Goal: Information Seeking & Learning: Check status

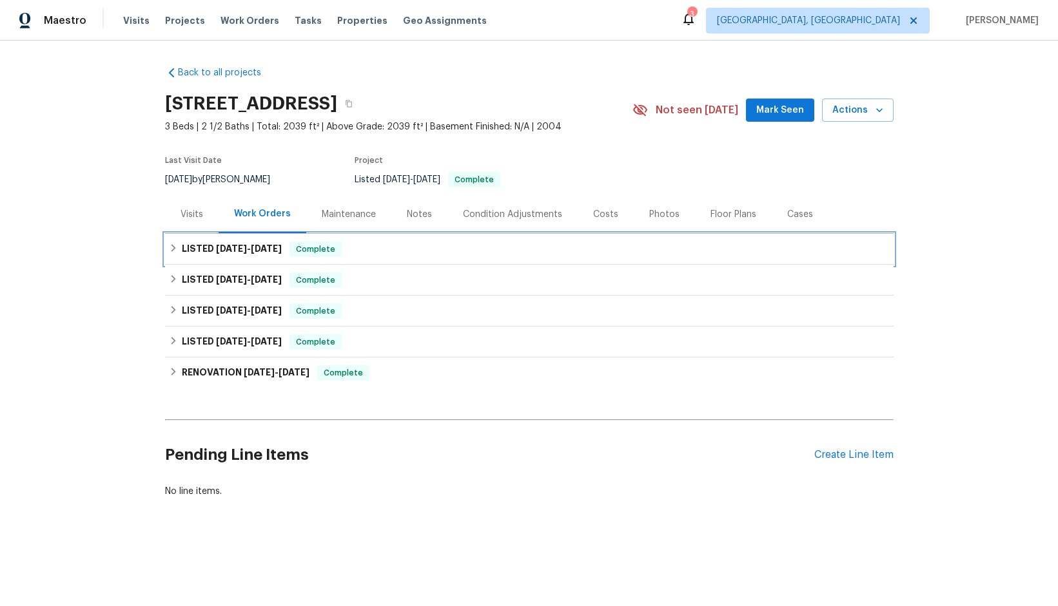
click at [218, 249] on span "[DATE]" at bounding box center [231, 248] width 31 height 9
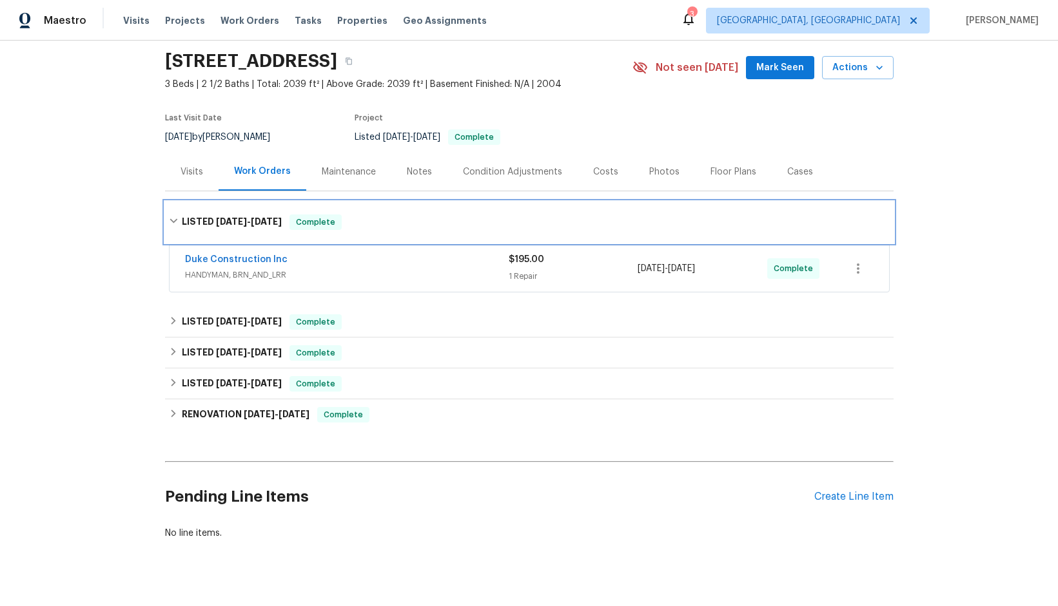
scroll to position [64, 0]
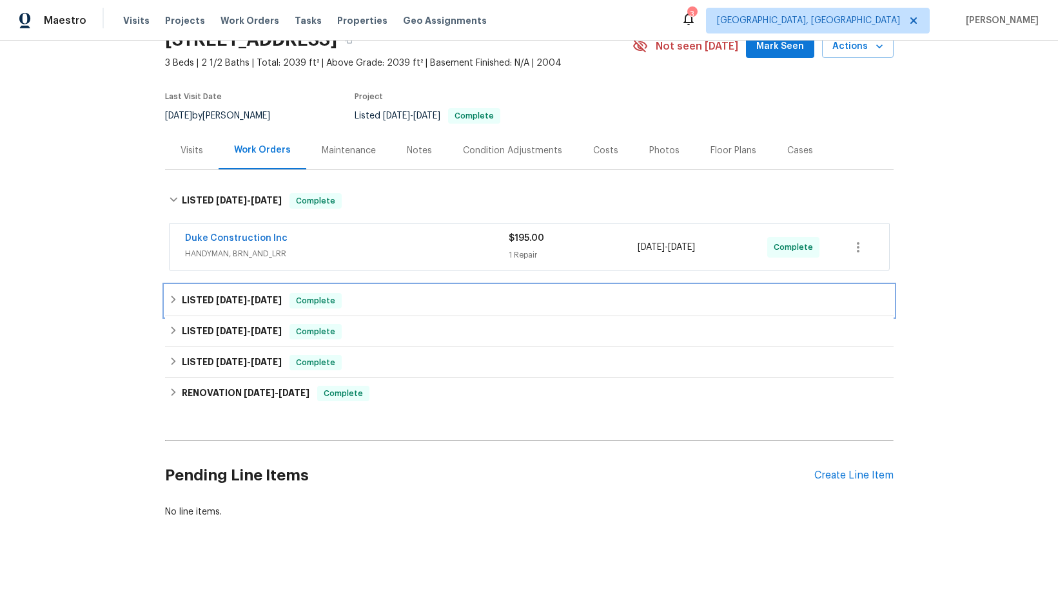
click at [242, 298] on span "[DATE] - [DATE]" at bounding box center [249, 300] width 66 height 9
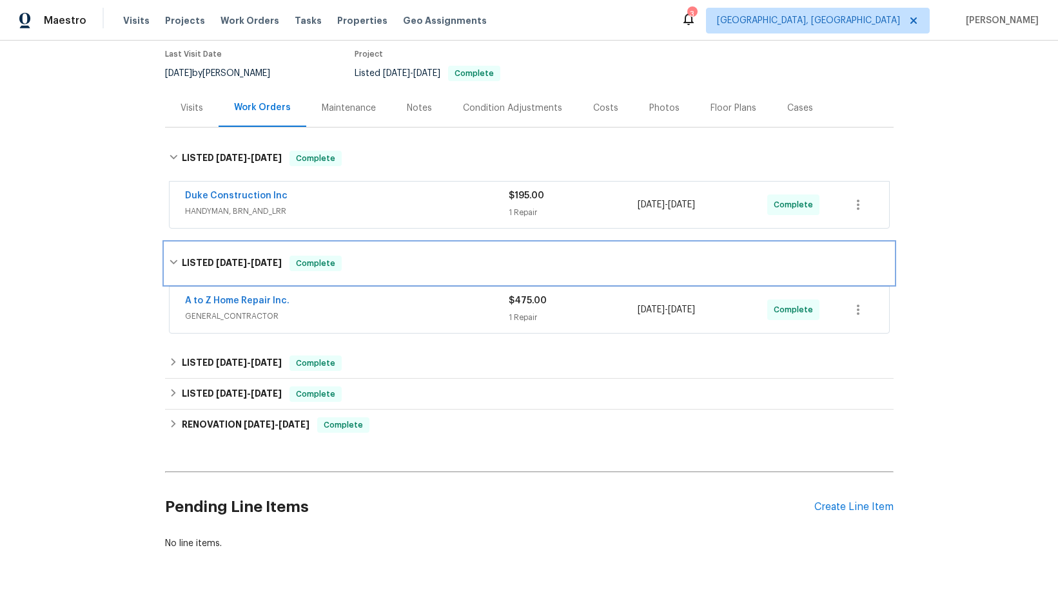
scroll to position [129, 0]
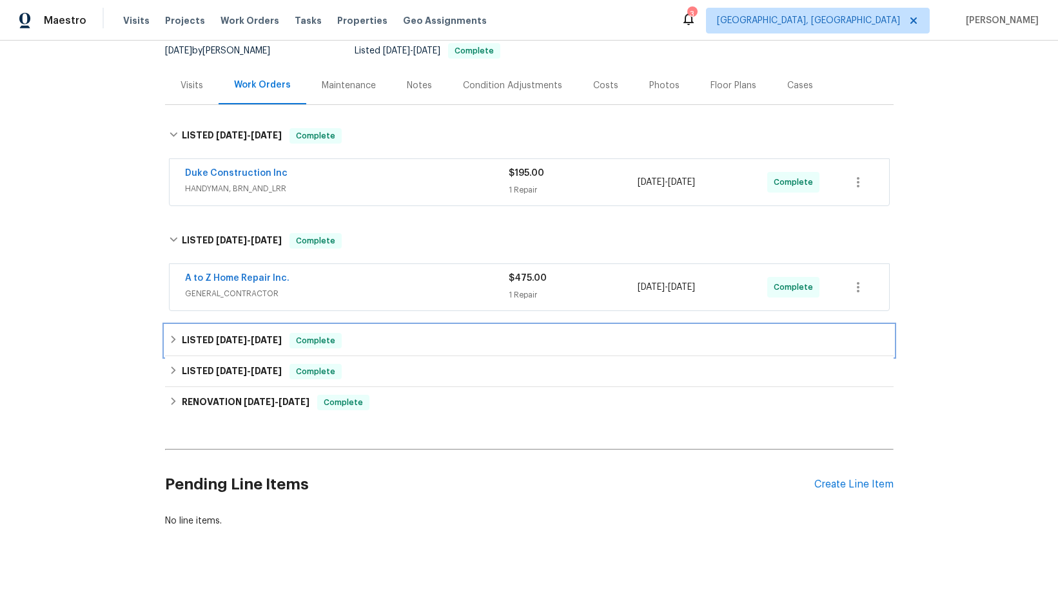
click at [239, 337] on span "[DATE] - [DATE]" at bounding box center [249, 340] width 66 height 9
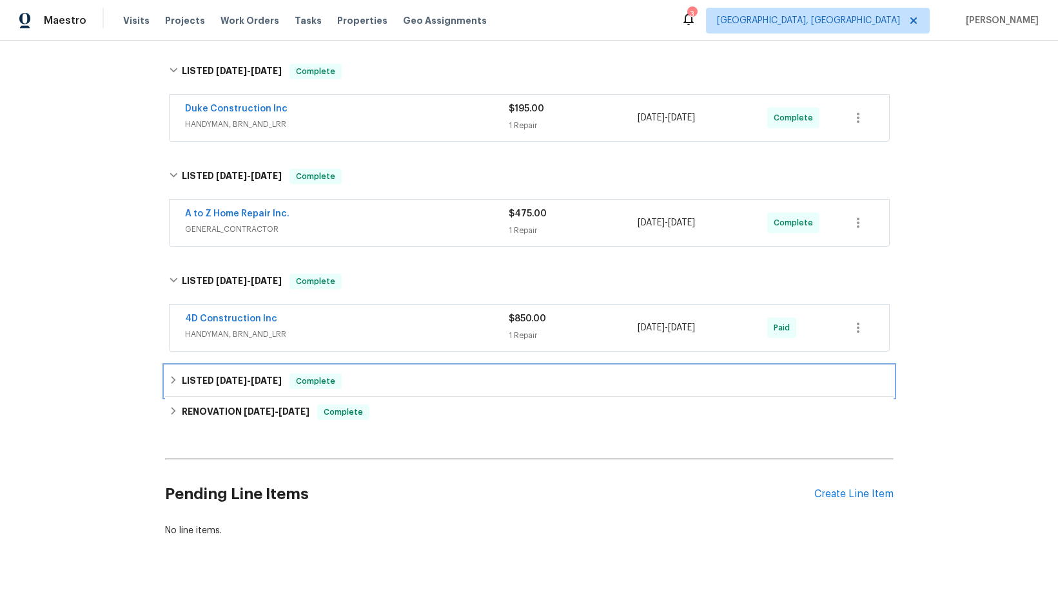
click at [244, 376] on span "[DATE] - [DATE]" at bounding box center [249, 380] width 66 height 9
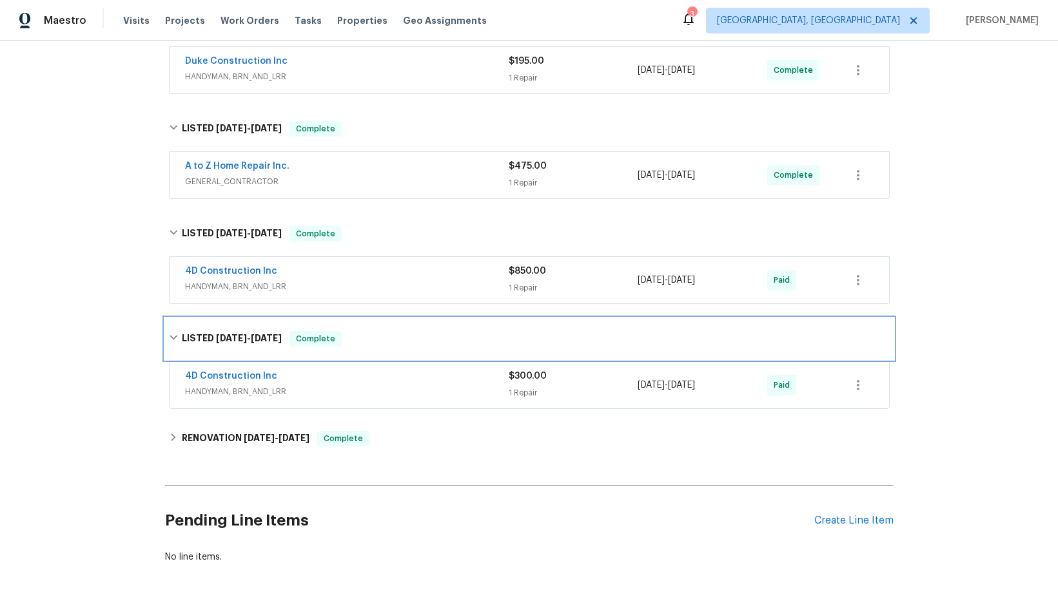
scroll to position [296, 0]
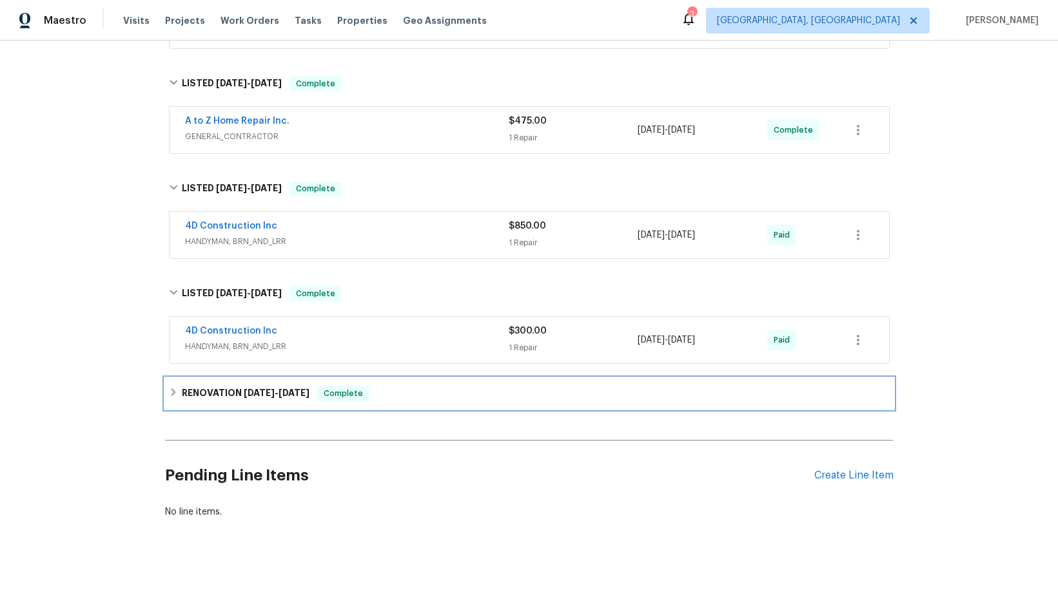
click at [249, 389] on span "[DATE]" at bounding box center [259, 393] width 31 height 9
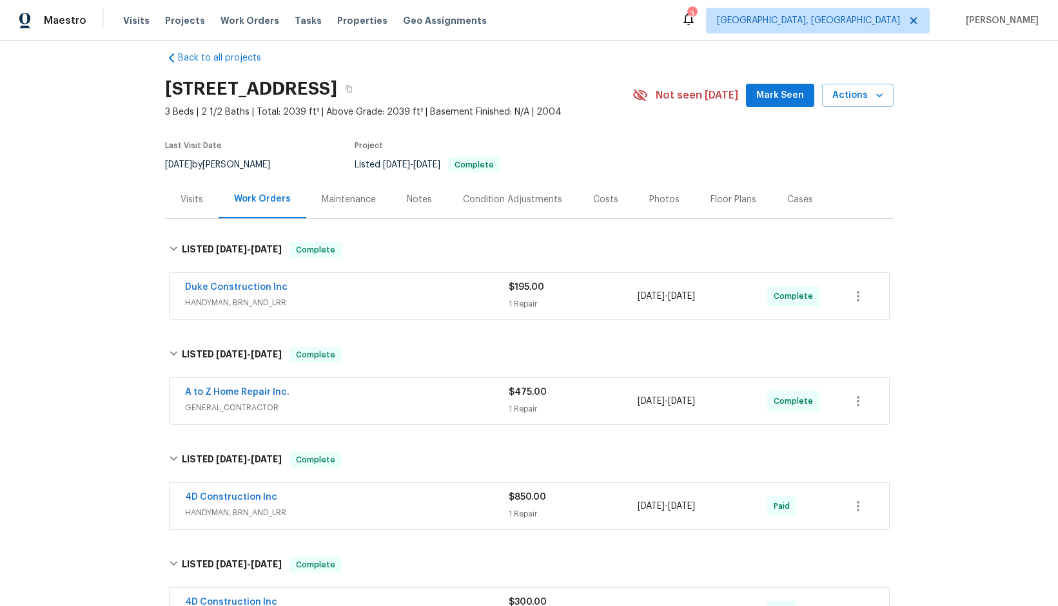
scroll to position [0, 0]
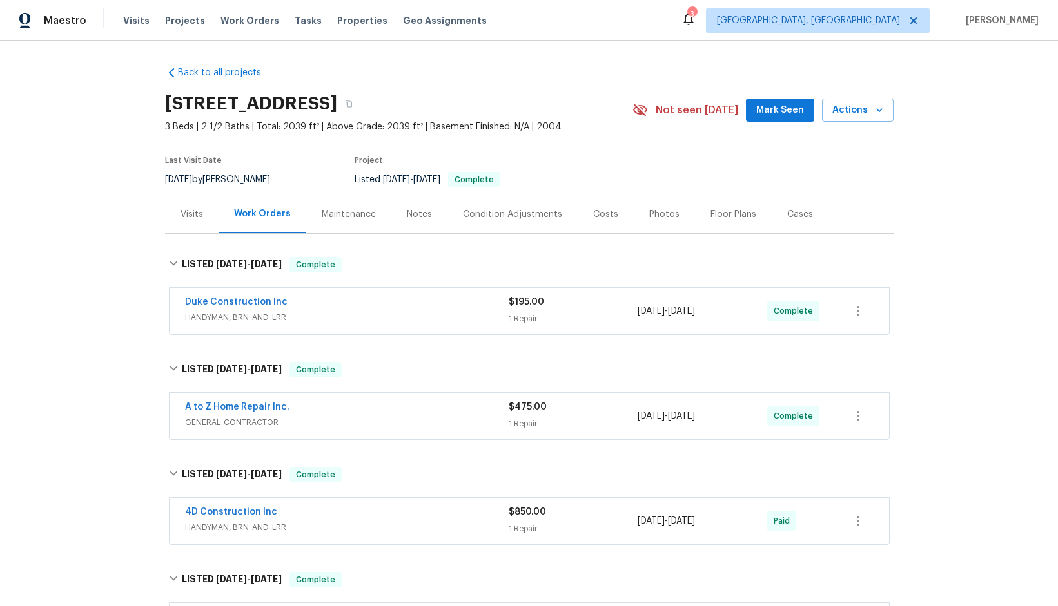
click at [188, 211] on div "Visits" at bounding box center [191, 214] width 23 height 13
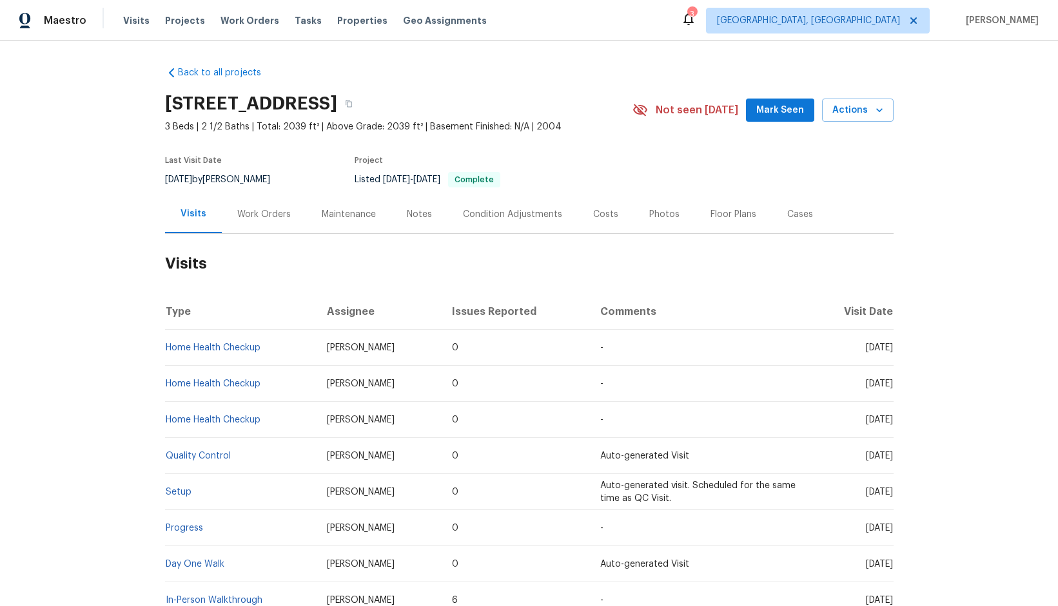
click at [361, 211] on div "Maintenance" at bounding box center [349, 214] width 54 height 13
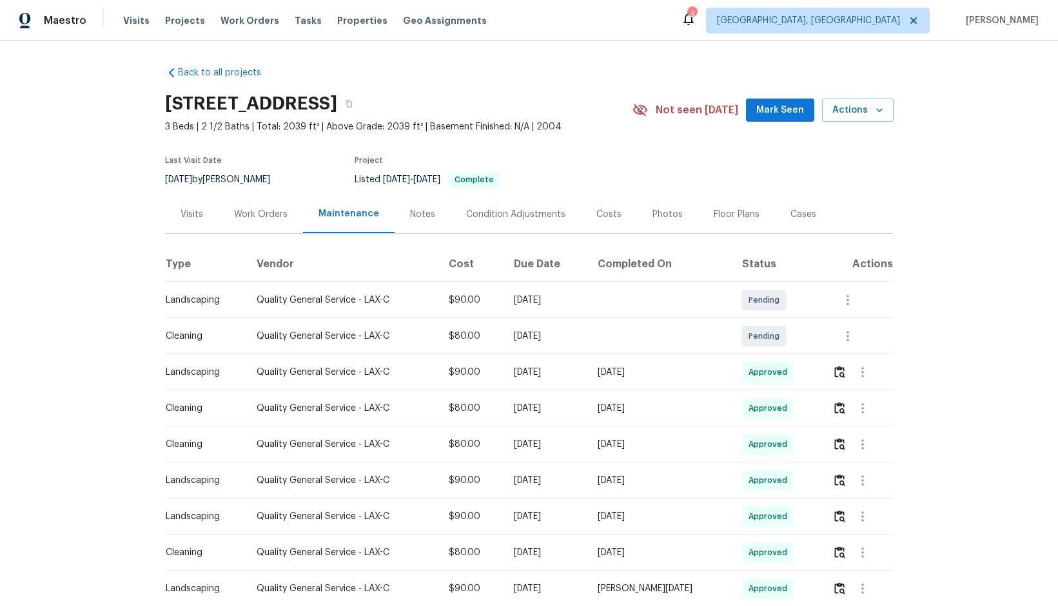
drag, startPoint x: 586, startPoint y: 87, endPoint x: 508, endPoint y: 102, distance: 79.5
click at [575, 90] on div "[STREET_ADDRESS]" at bounding box center [398, 104] width 467 height 34
click at [520, 212] on div "Condition Adjustments" at bounding box center [515, 214] width 99 height 13
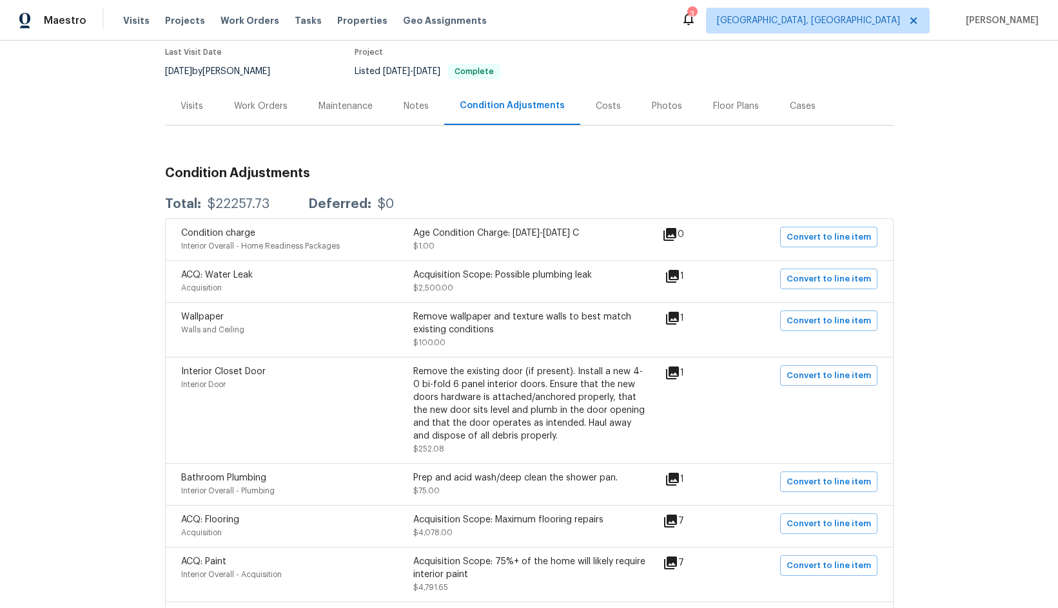
scroll to position [129, 0]
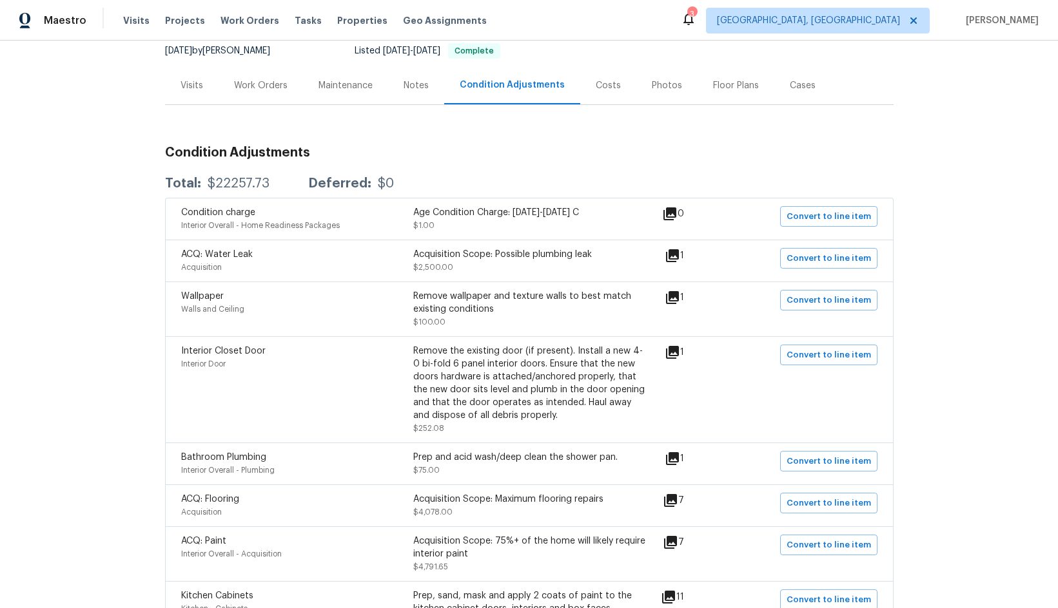
click at [613, 257] on div "Acquisition Scope: Possible plumbing leak" at bounding box center [529, 254] width 232 height 13
drag, startPoint x: 302, startPoint y: 266, endPoint x: 246, endPoint y: 255, distance: 57.3
click at [302, 266] on div "Acquisition" at bounding box center [297, 267] width 232 height 13
click at [233, 253] on span "ACQ: Water Leak" at bounding box center [217, 254] width 72 height 9
drag, startPoint x: 224, startPoint y: 269, endPoint x: 247, endPoint y: 268, distance: 23.2
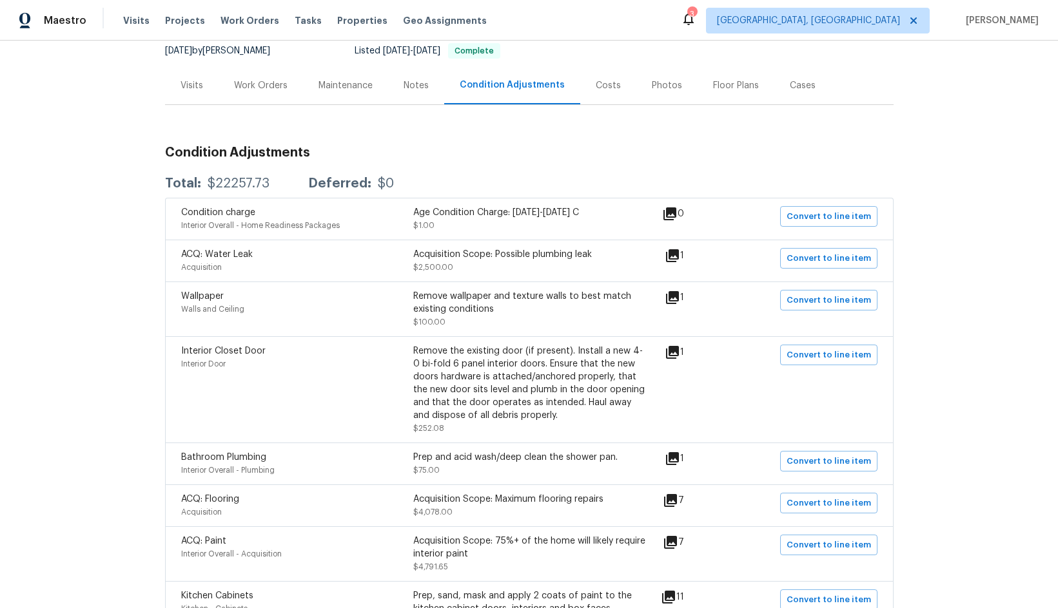
click at [224, 269] on div "Acquisition" at bounding box center [297, 267] width 232 height 13
click at [547, 266] on div "Acquisition Scope: Possible plumbing leak $2,500.00" at bounding box center [529, 261] width 232 height 26
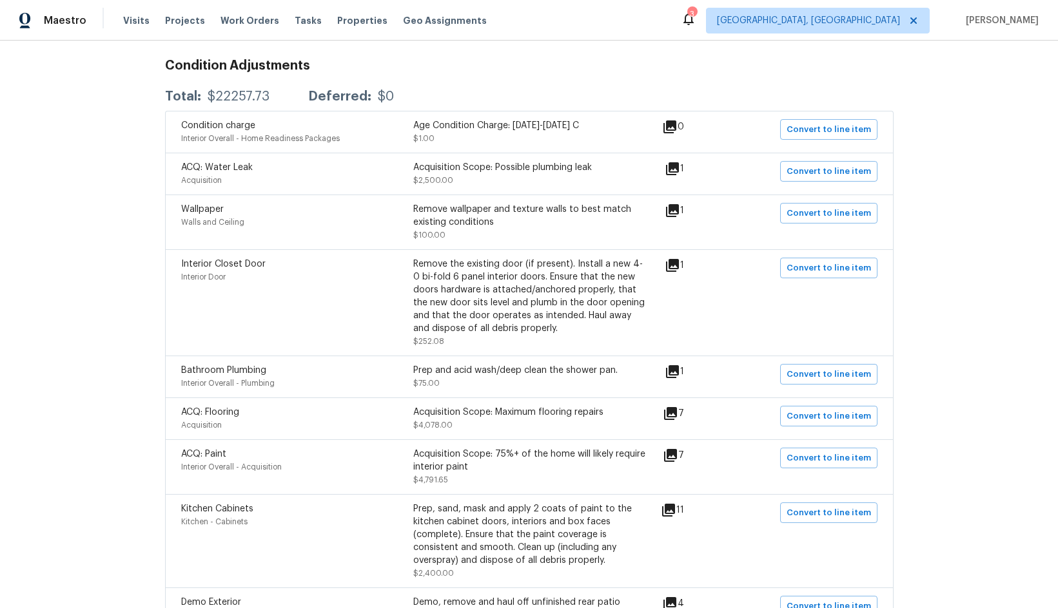
scroll to position [193, 0]
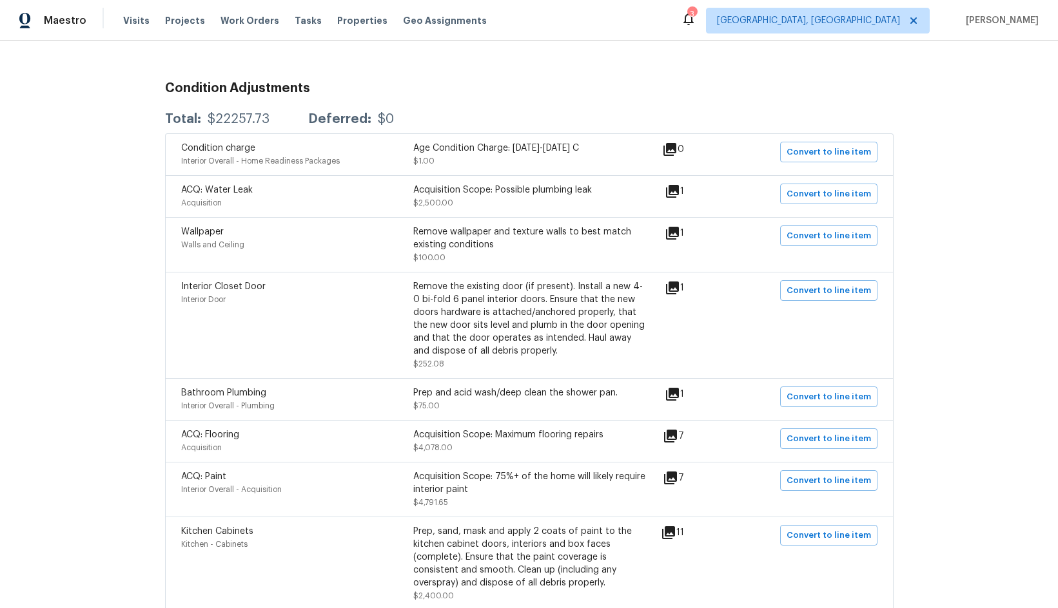
click at [673, 189] on icon at bounding box center [672, 191] width 13 height 13
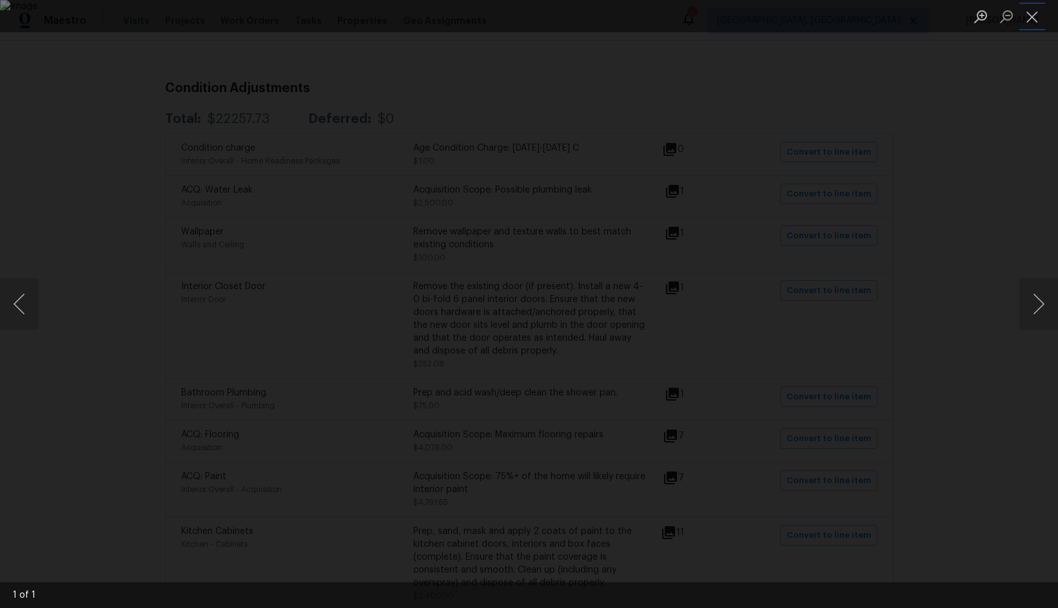
drag, startPoint x: 1029, startPoint y: 17, endPoint x: 1002, endPoint y: 39, distance: 34.8
click at [1029, 18] on button "Close lightbox" at bounding box center [1032, 16] width 26 height 23
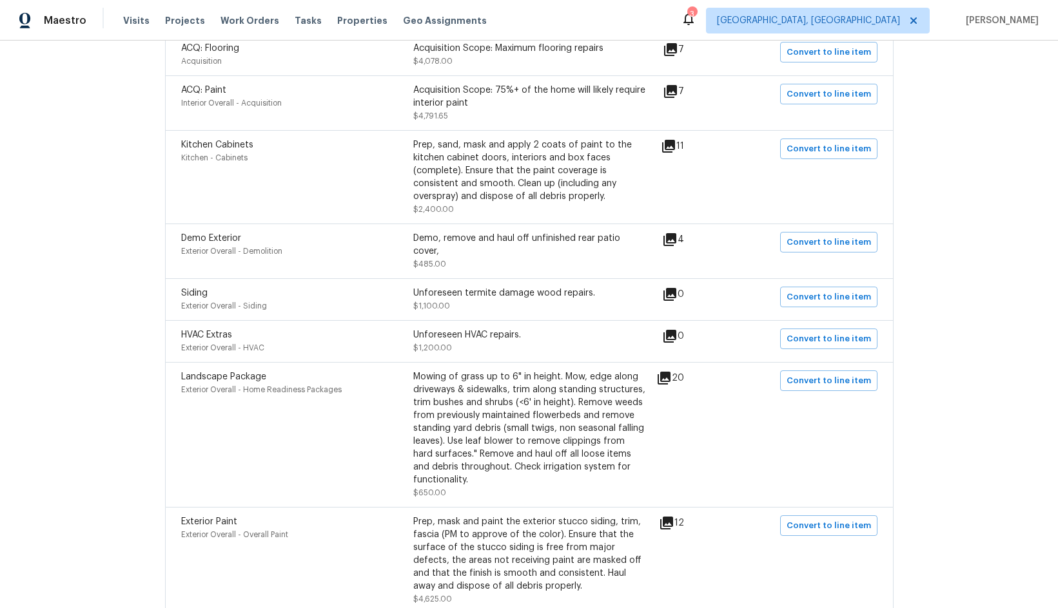
scroll to position [644, 0]
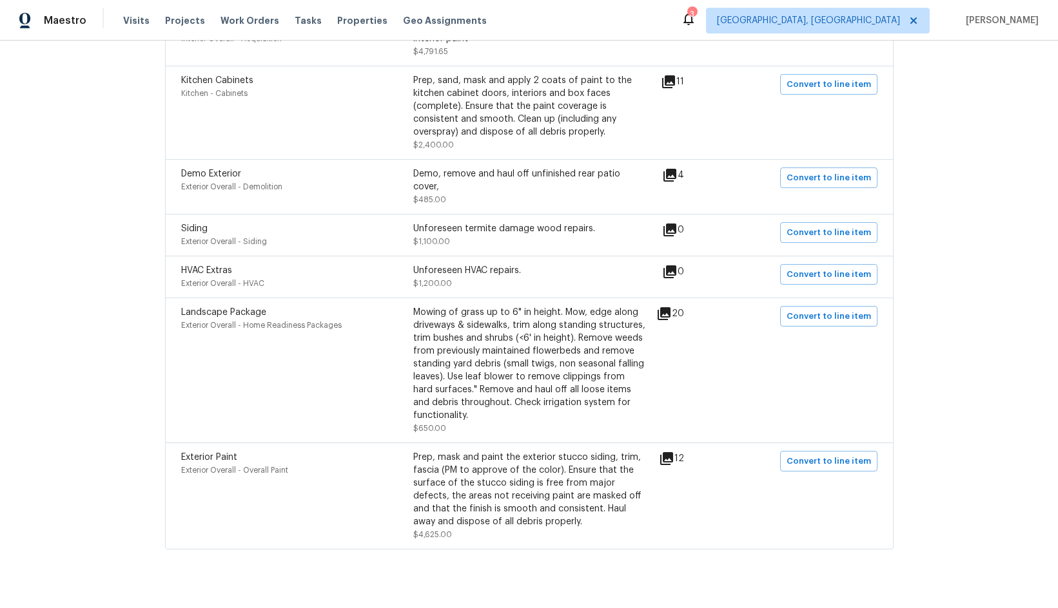
click at [579, 256] on div "HVAC Extras Exterior Overall - HVAC Unforeseen HVAC repairs. $1,200.00 0 Conver…" at bounding box center [529, 277] width 728 height 42
drag, startPoint x: 509, startPoint y: 255, endPoint x: 623, endPoint y: 268, distance: 114.8
click at [523, 264] on div "Unforeseen HVAC repairs." at bounding box center [529, 270] width 232 height 13
click at [668, 266] on icon at bounding box center [669, 272] width 13 height 13
click at [503, 264] on div "Unforeseen HVAC repairs." at bounding box center [529, 270] width 232 height 13
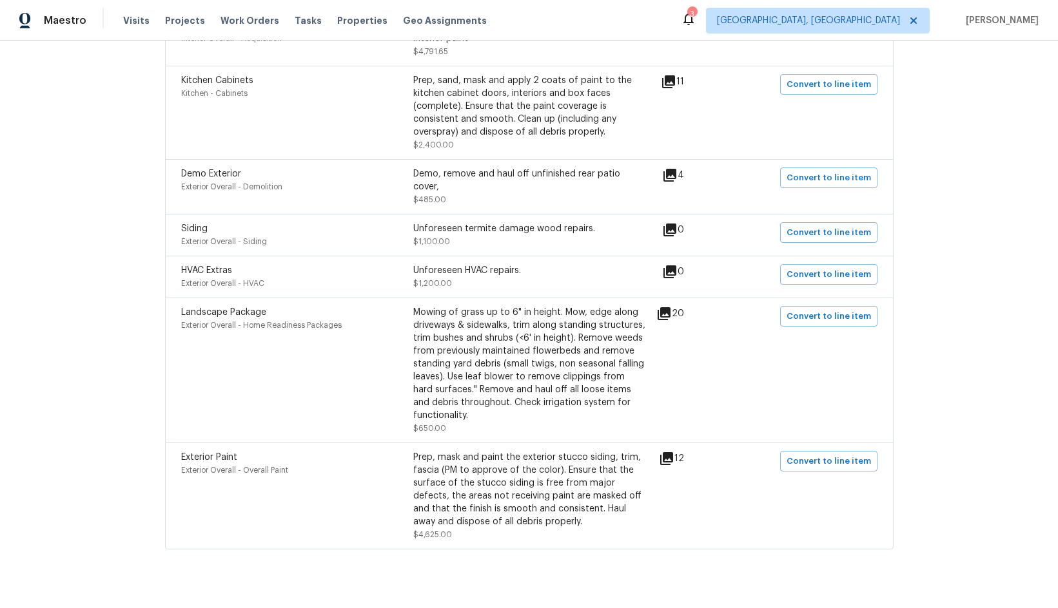
click at [561, 264] on div "Unforeseen HVAC repairs." at bounding box center [529, 270] width 232 height 13
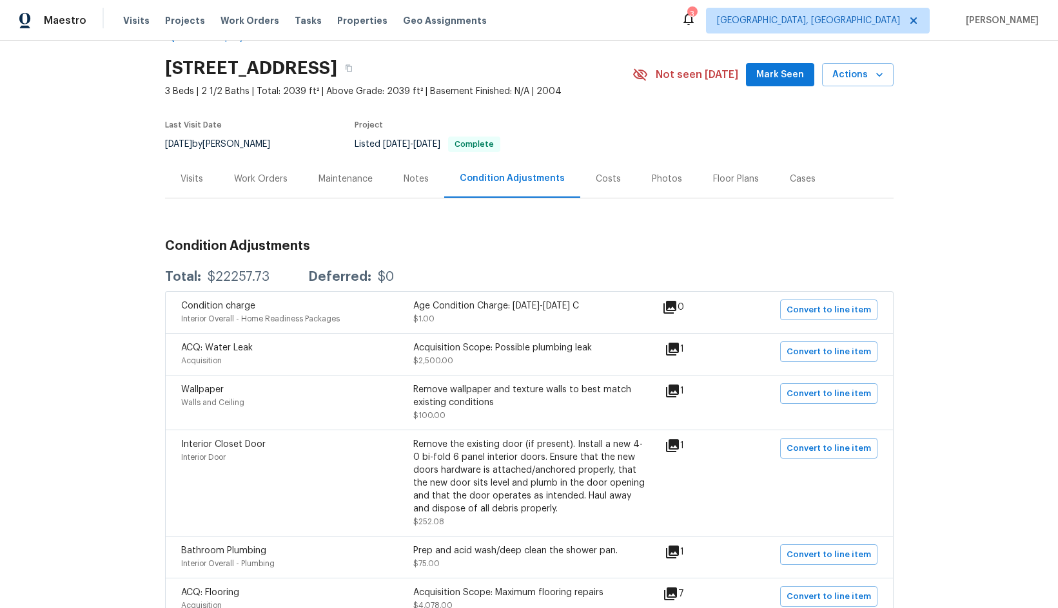
scroll to position [0, 0]
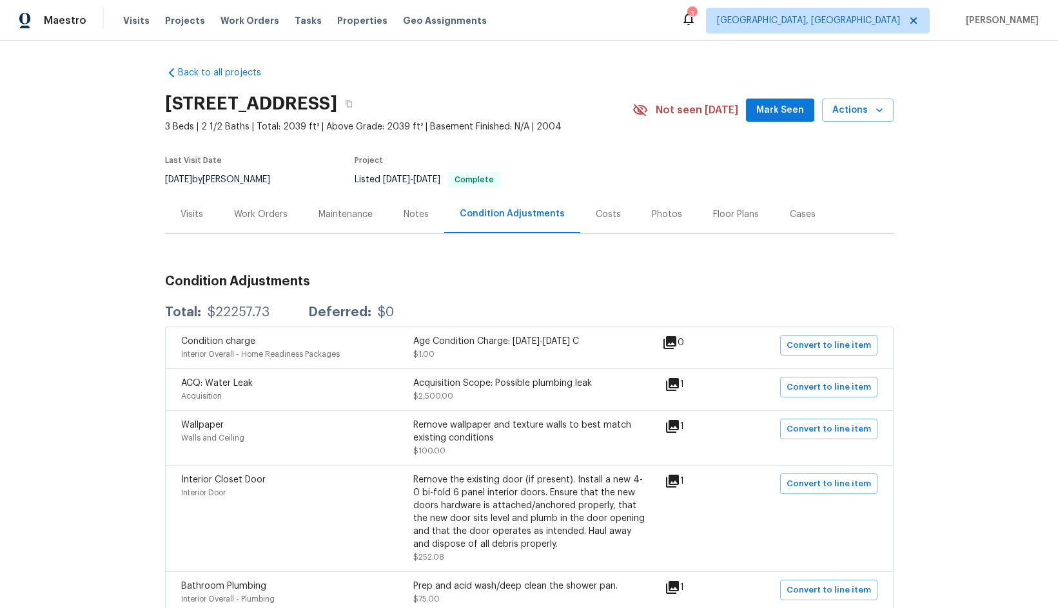
click at [349, 217] on div "Maintenance" at bounding box center [345, 214] width 54 height 13
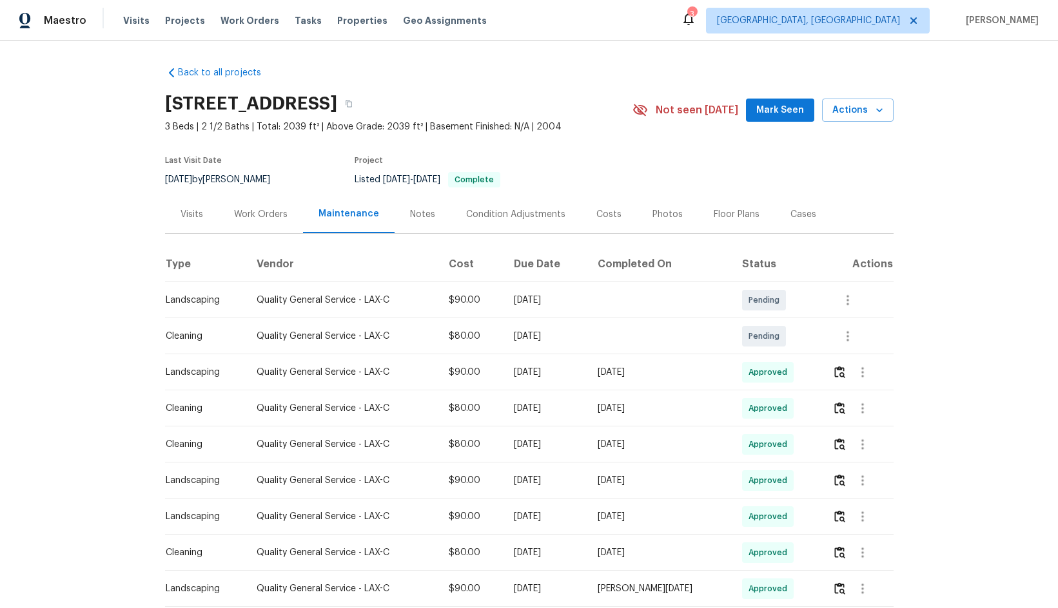
click at [262, 213] on div "Work Orders" at bounding box center [260, 214] width 53 height 13
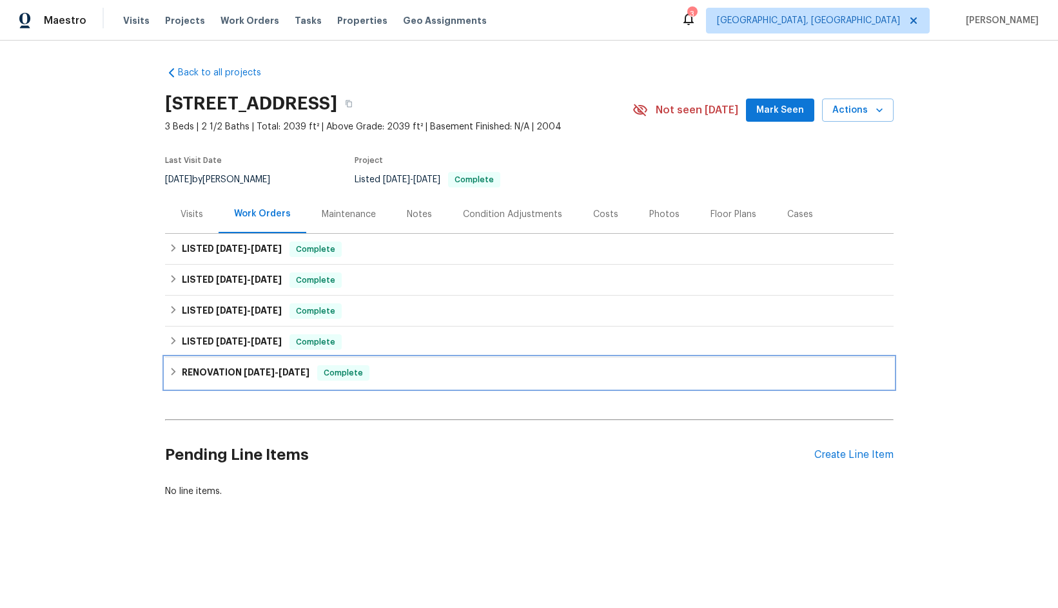
click at [253, 373] on span "[DATE]" at bounding box center [259, 372] width 31 height 9
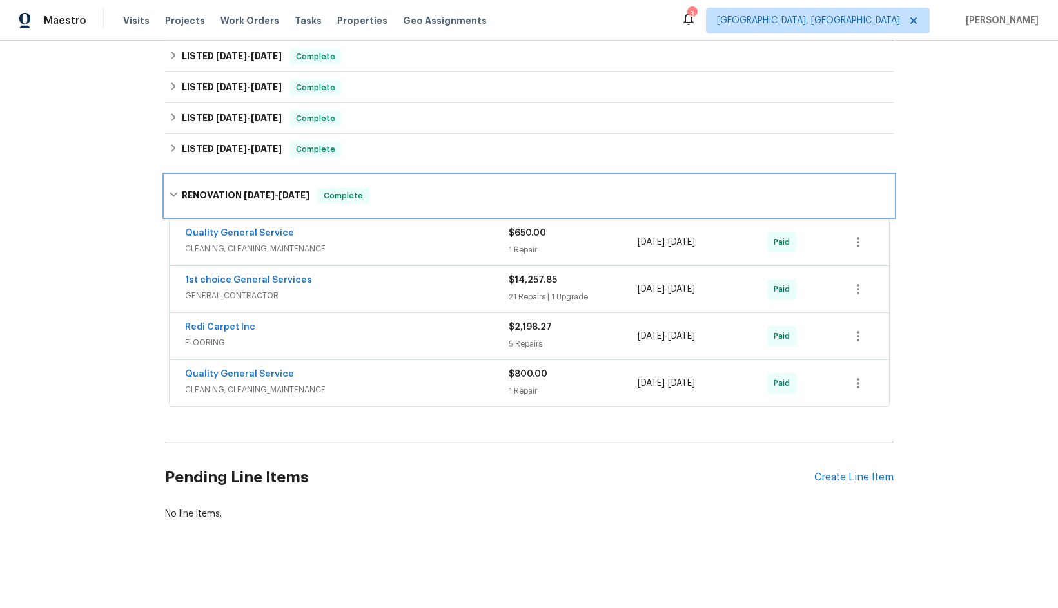
scroll to position [202, 0]
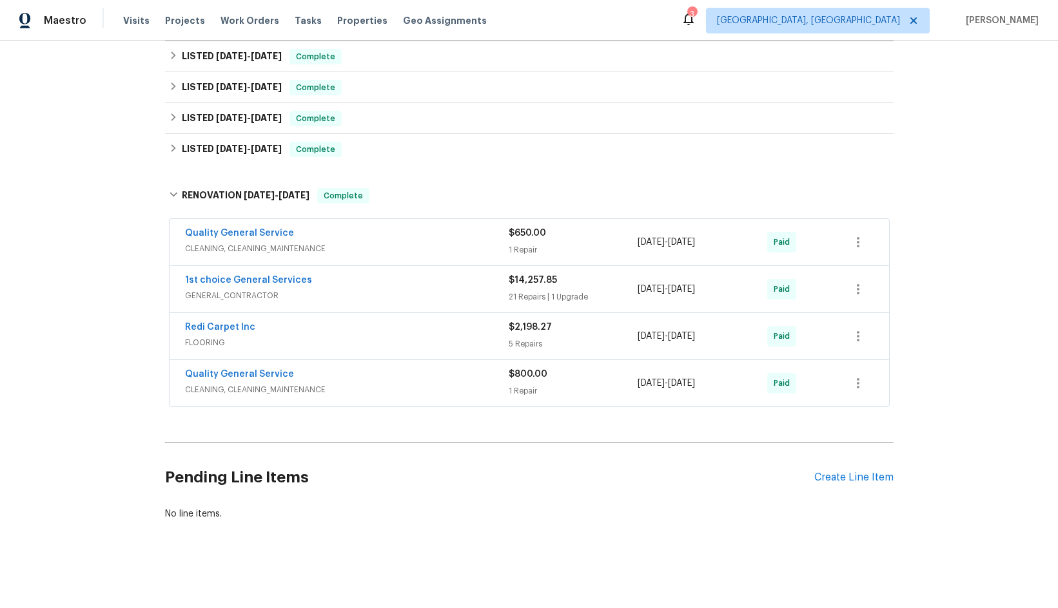
click at [353, 368] on div "Quality General Service" at bounding box center [347, 375] width 324 height 15
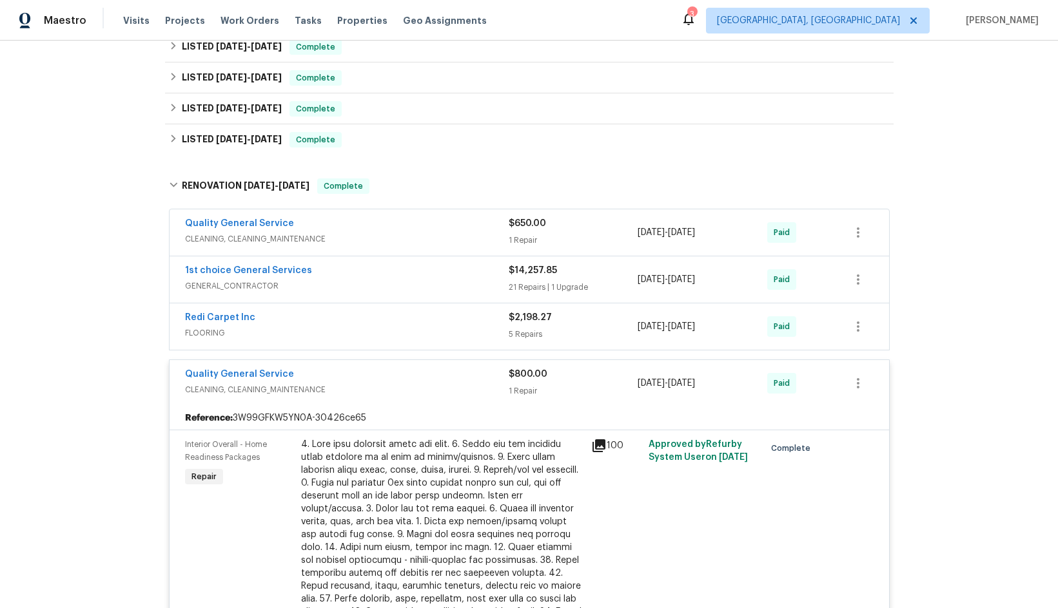
click at [349, 274] on div "1st choice General Services" at bounding box center [347, 271] width 324 height 15
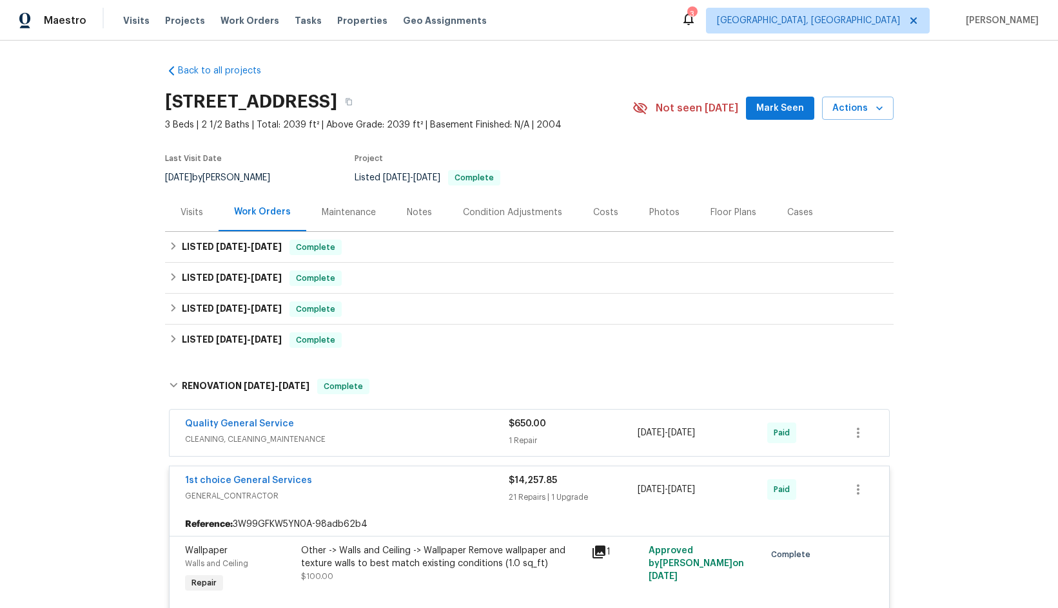
scroll to position [0, 0]
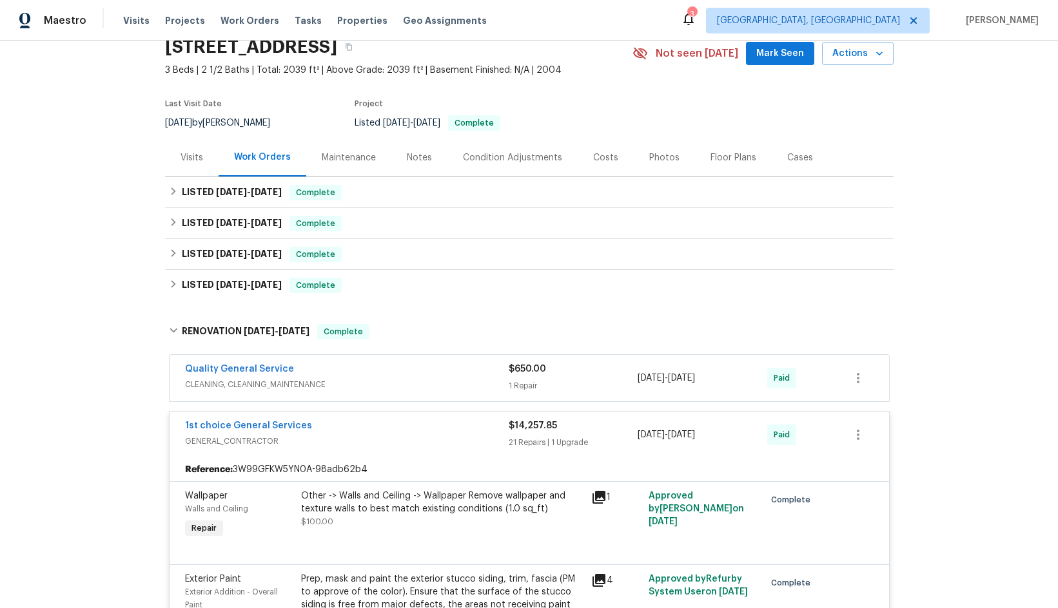
scroll to position [129, 0]
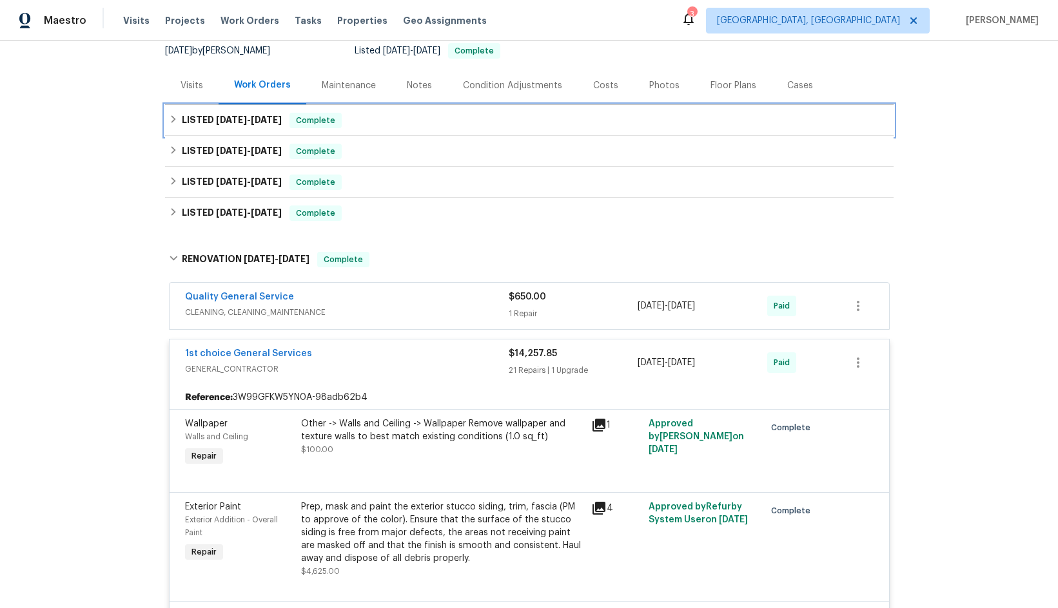
click at [219, 121] on span "[DATE]" at bounding box center [231, 119] width 31 height 9
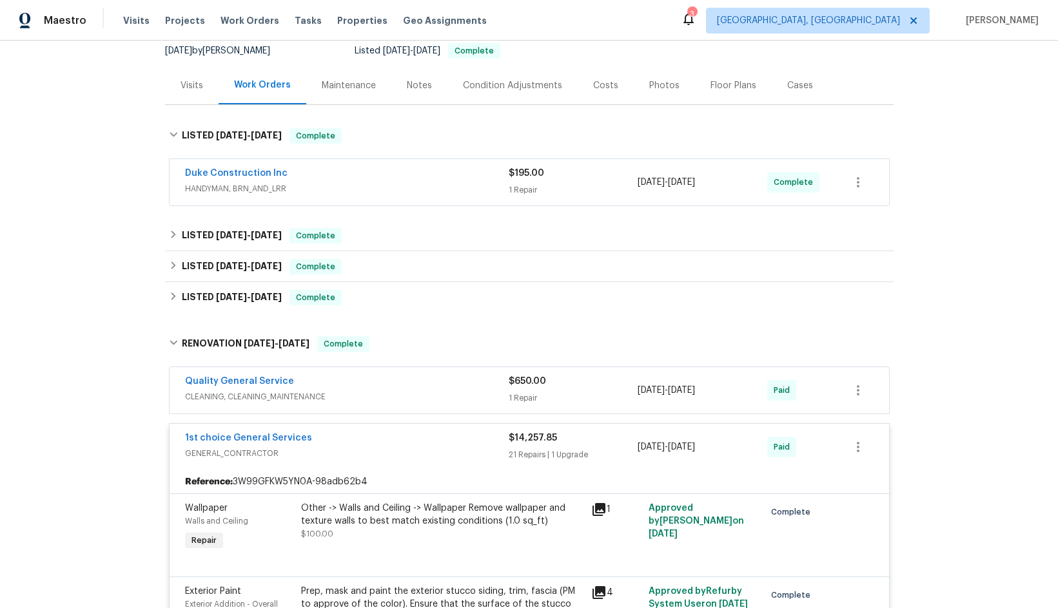
click at [351, 172] on div "Duke Construction Inc" at bounding box center [347, 174] width 324 height 15
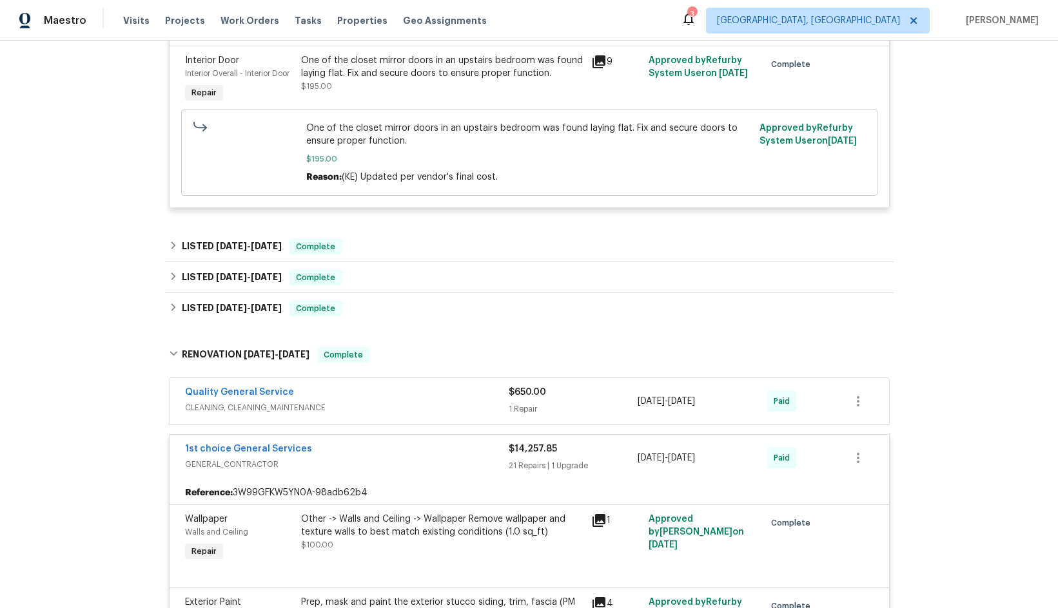
scroll to position [322, 0]
click at [356, 246] on div "LISTED [DATE] - [DATE] Complete" at bounding box center [529, 245] width 721 height 15
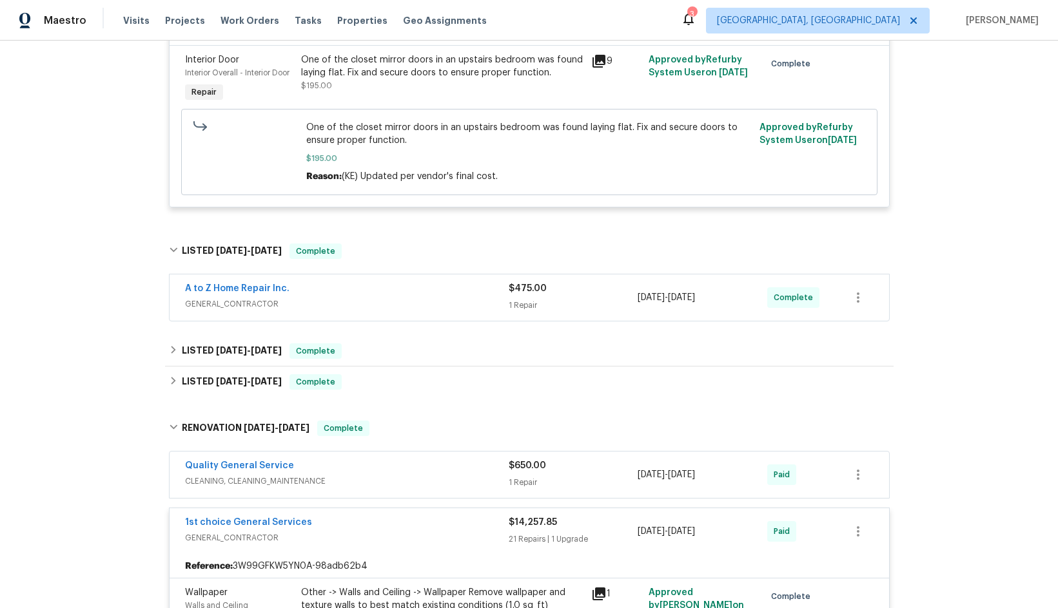
drag, startPoint x: 362, startPoint y: 284, endPoint x: 371, endPoint y: 289, distance: 9.8
click at [362, 286] on div "A to Z Home Repair Inc." at bounding box center [347, 289] width 324 height 15
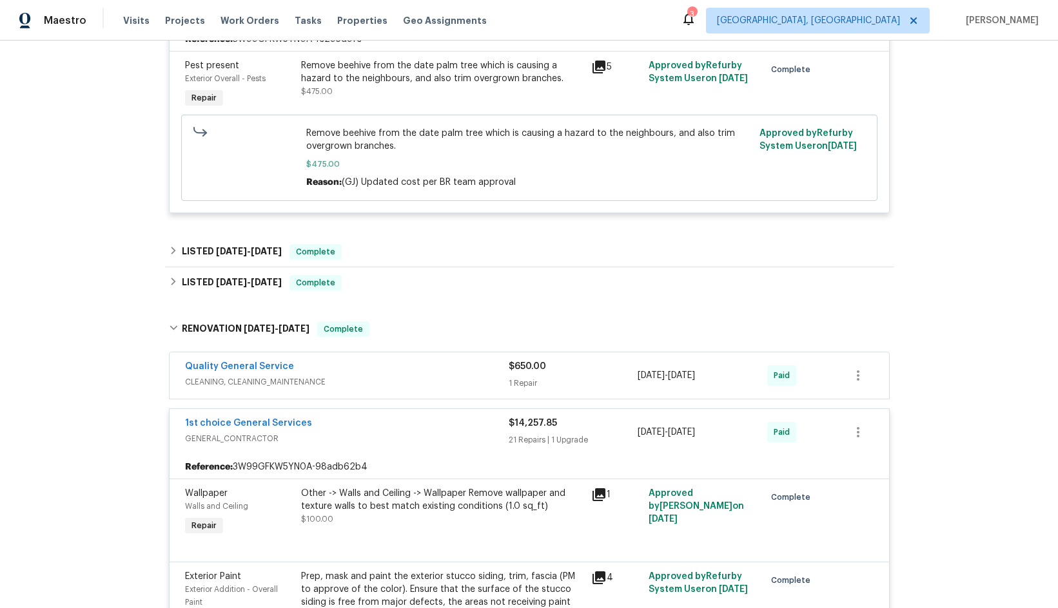
scroll to position [644, 0]
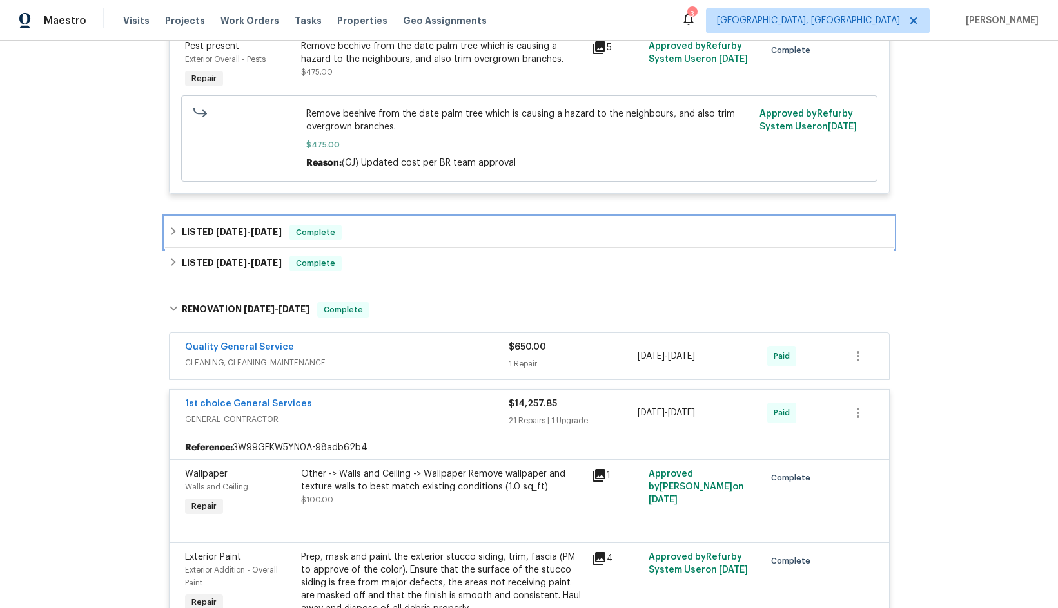
click at [413, 236] on div "LISTED [DATE] - [DATE] Complete" at bounding box center [529, 232] width 721 height 15
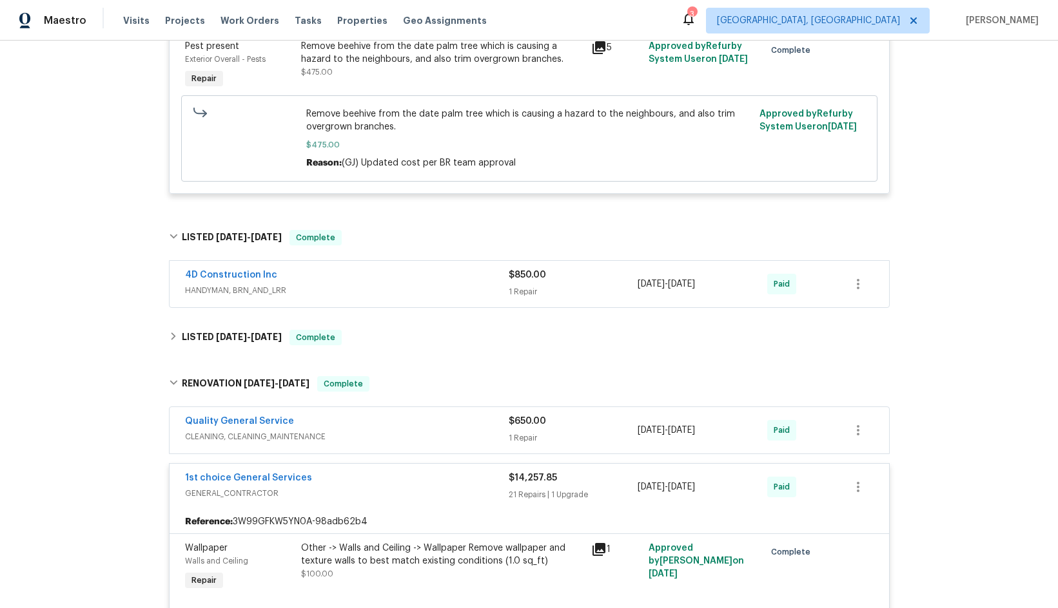
click at [405, 279] on div "4D Construction Inc" at bounding box center [347, 276] width 324 height 15
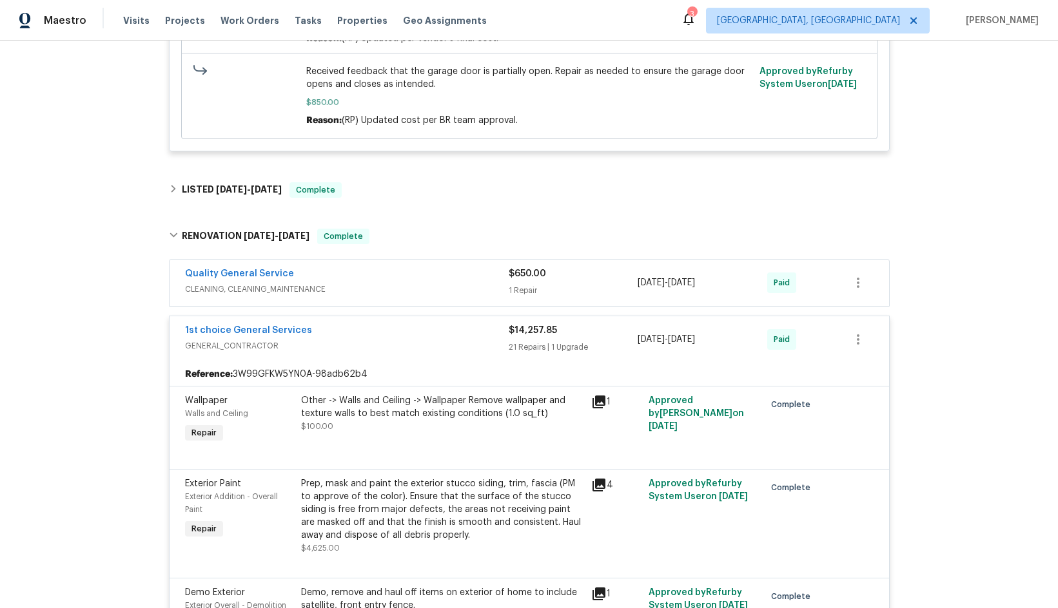
scroll to position [1096, 0]
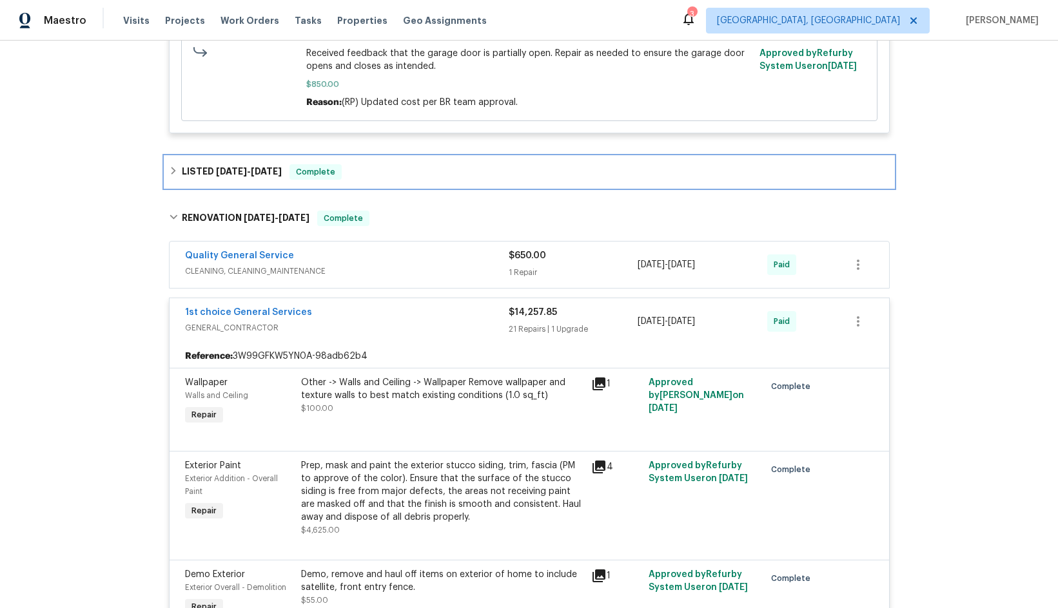
click at [413, 177] on div "LISTED [DATE] - [DATE] Complete" at bounding box center [529, 171] width 721 height 15
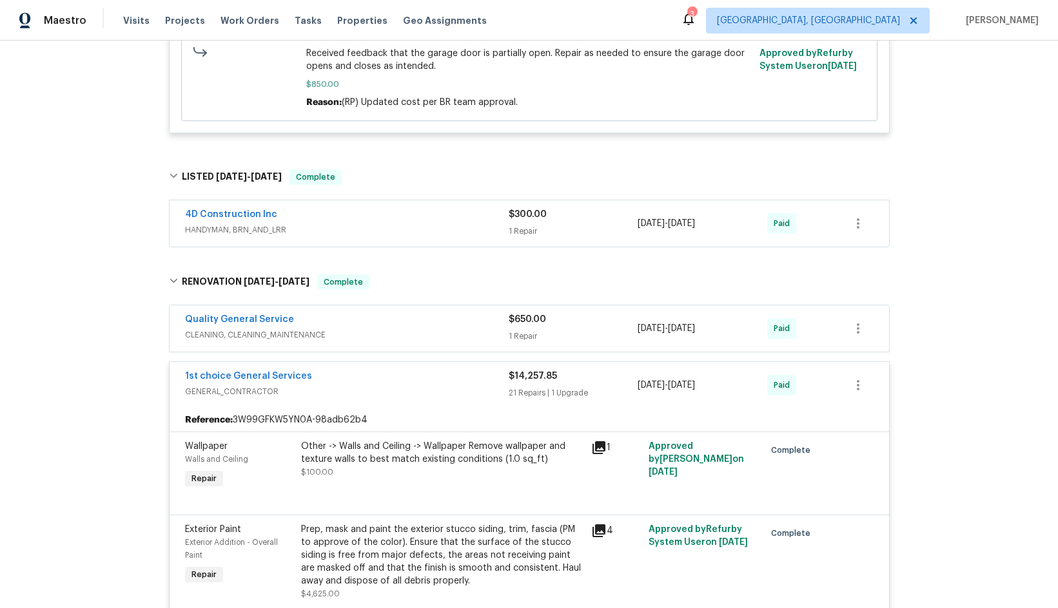
click at [405, 218] on div "4D Construction Inc" at bounding box center [347, 215] width 324 height 15
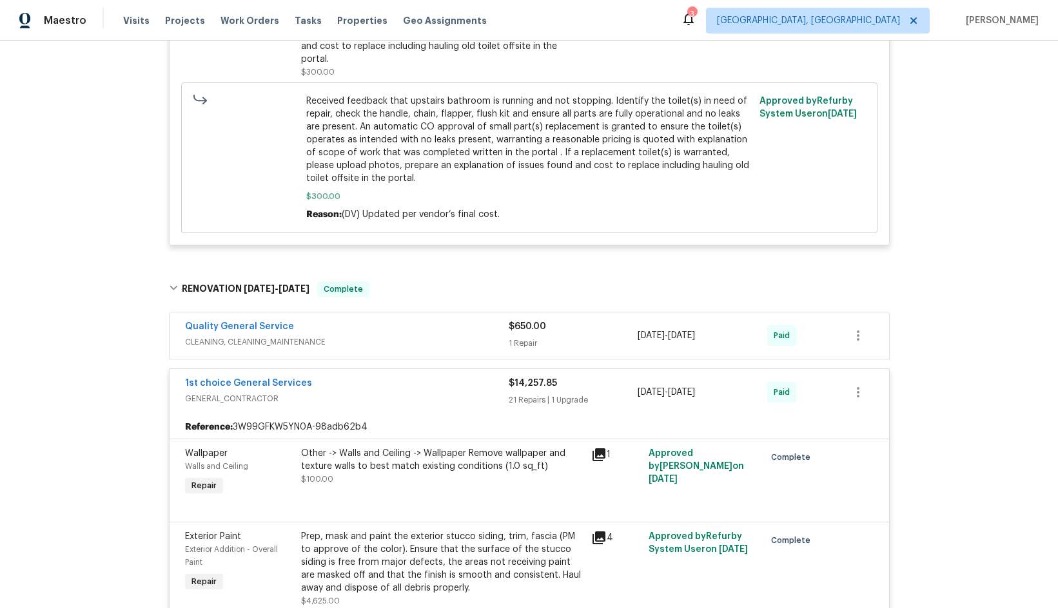
scroll to position [1482, 0]
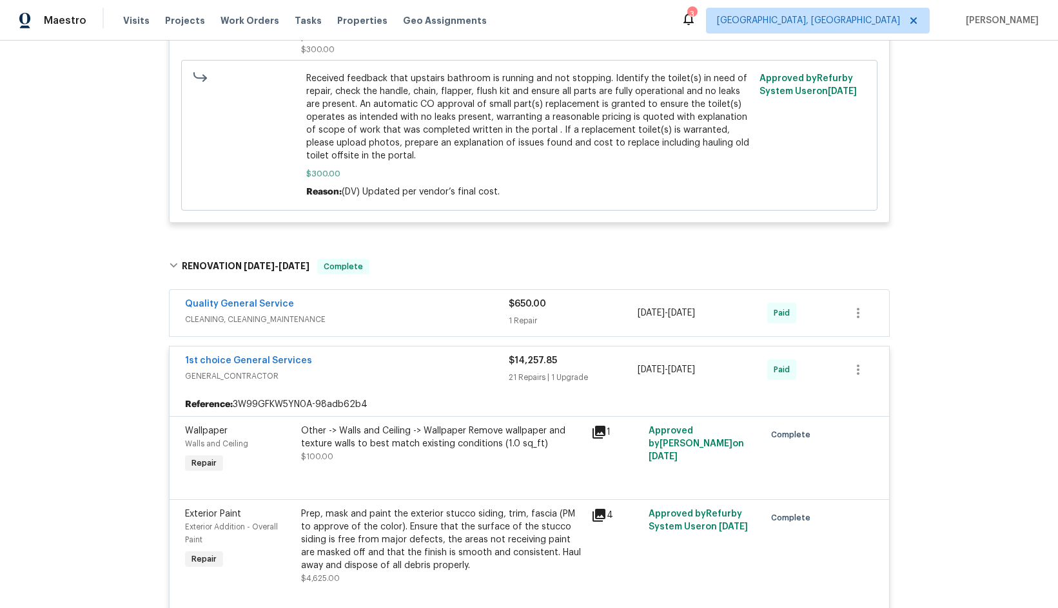
click at [364, 298] on div "Quality General Service" at bounding box center [347, 305] width 324 height 15
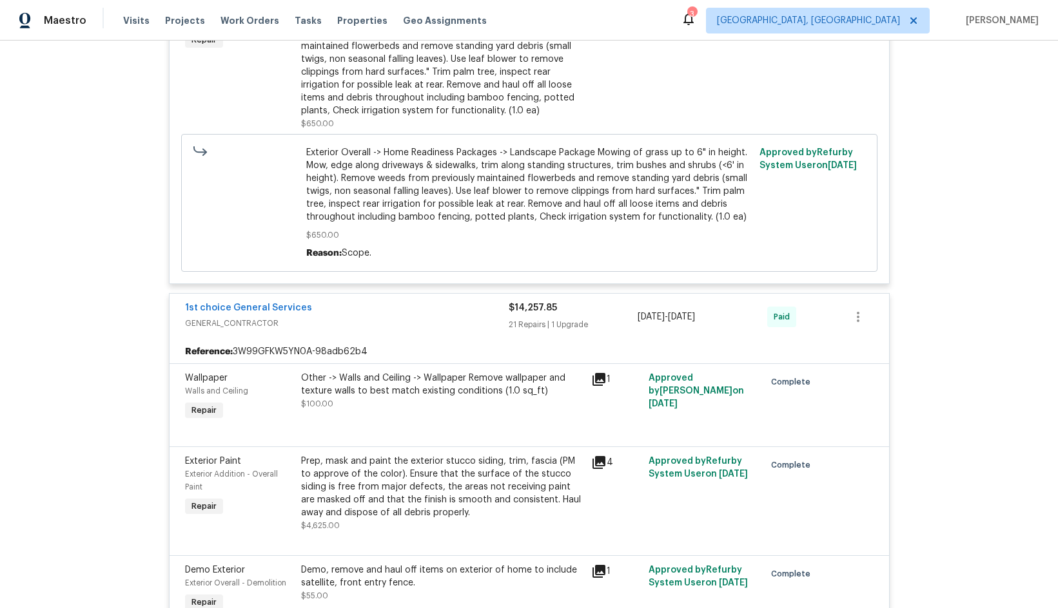
scroll to position [1740, 0]
